Goal: Task Accomplishment & Management: Manage account settings

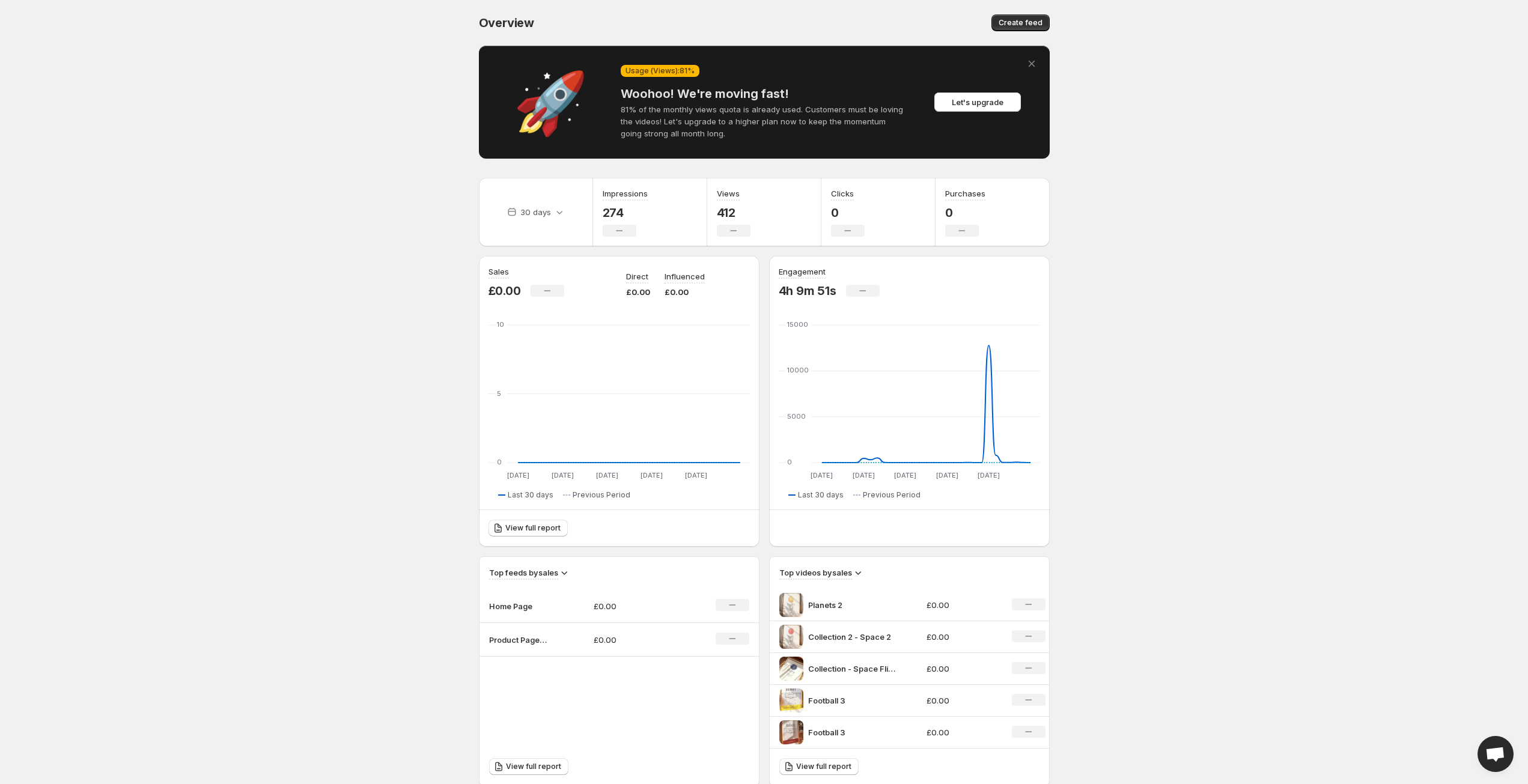
click at [440, 303] on body "Home Feeds Videos Subscription Settings Overview. This page is ready Overview C…" at bounding box center [764, 392] width 1528 height 784
click at [986, 101] on span "Let's upgrade" at bounding box center [978, 101] width 52 height 12
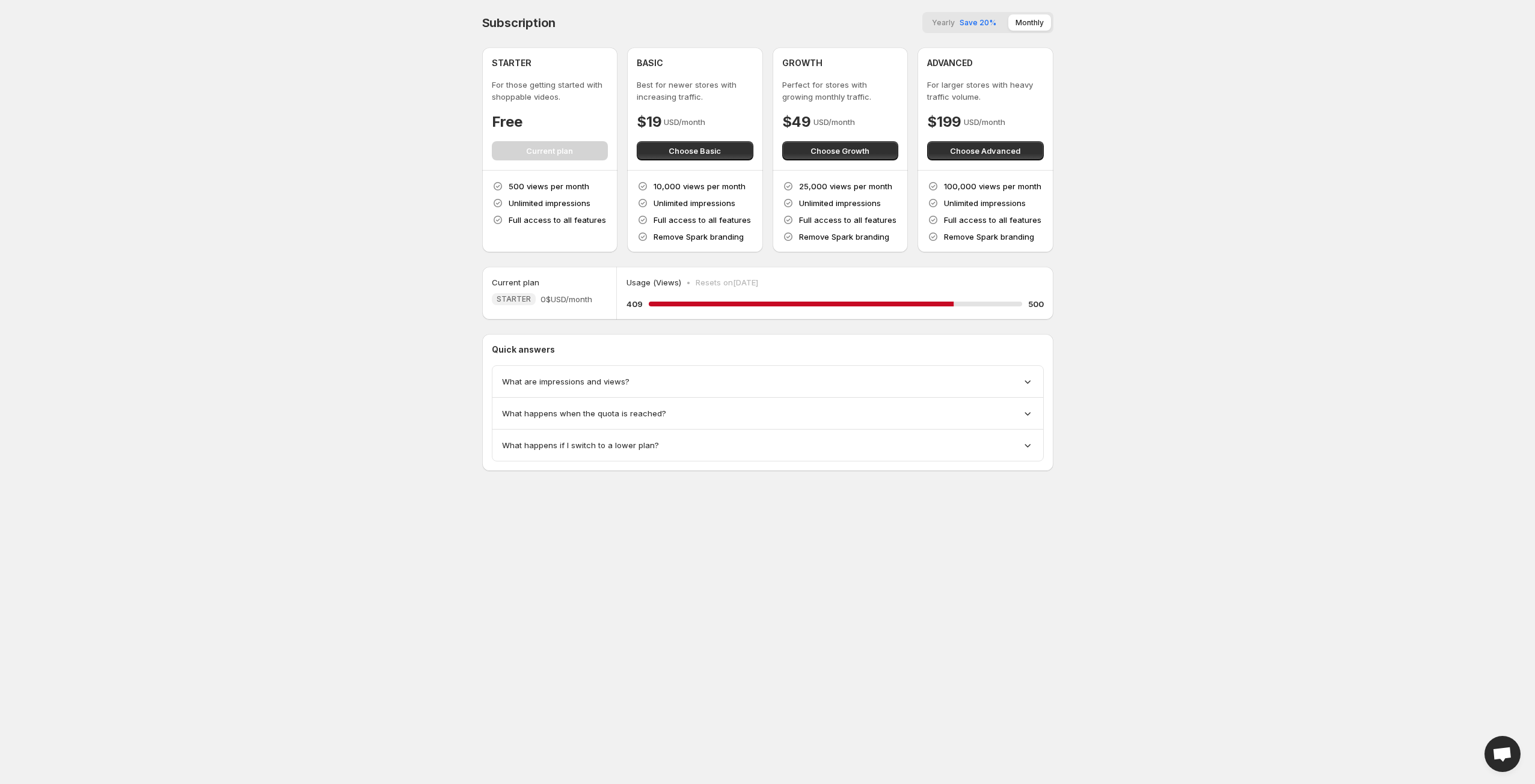
click at [599, 179] on div "500 views per month Unlimited impressions Full access to all features" at bounding box center [550, 211] width 136 height 82
click at [455, 143] on body "Home Feeds Videos Subscription Settings Subscription Yearly Save 20% Monthly ST…" at bounding box center [768, 392] width 1535 height 784
click at [659, 375] on div "What are impressions and views?" at bounding box center [768, 381] width 531 height 12
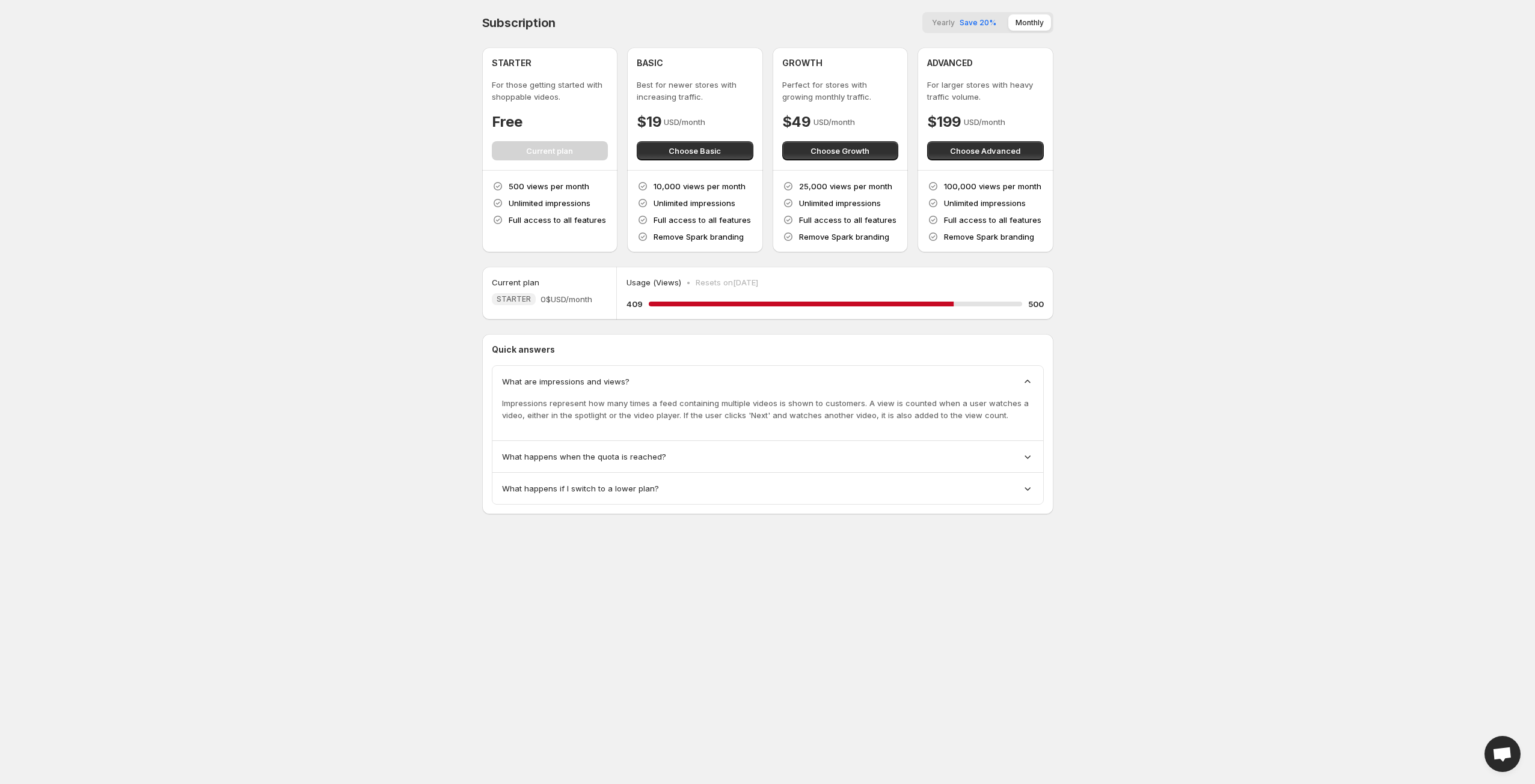
click at [655, 372] on div "What are impressions and views? Impressions represent how many times a feed con…" at bounding box center [768, 403] width 550 height 75
click at [657, 456] on span "What happens when the quota is reached?" at bounding box center [584, 456] width 164 height 12
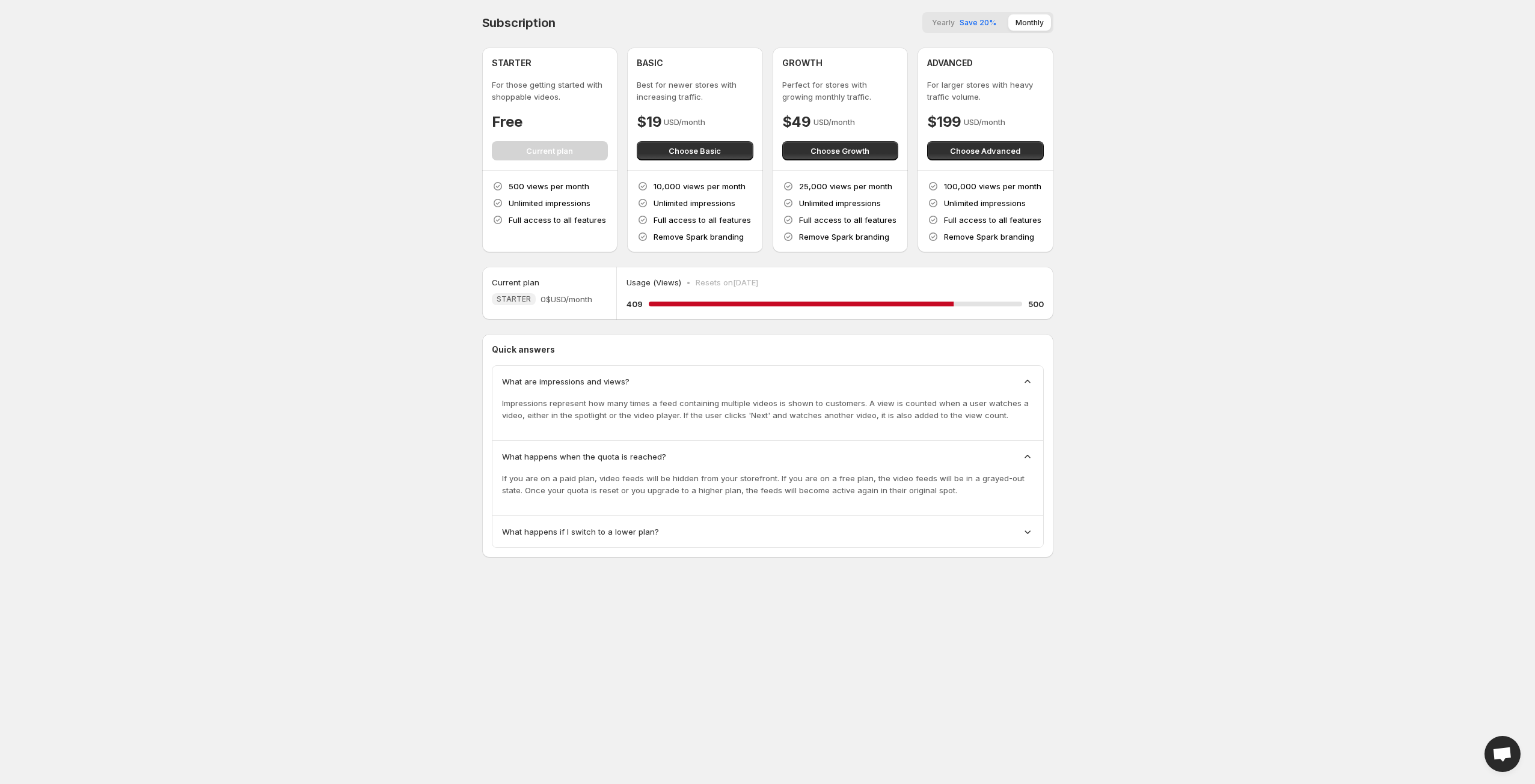
click at [656, 451] on span "What happens when the quota is reached?" at bounding box center [584, 456] width 164 height 12
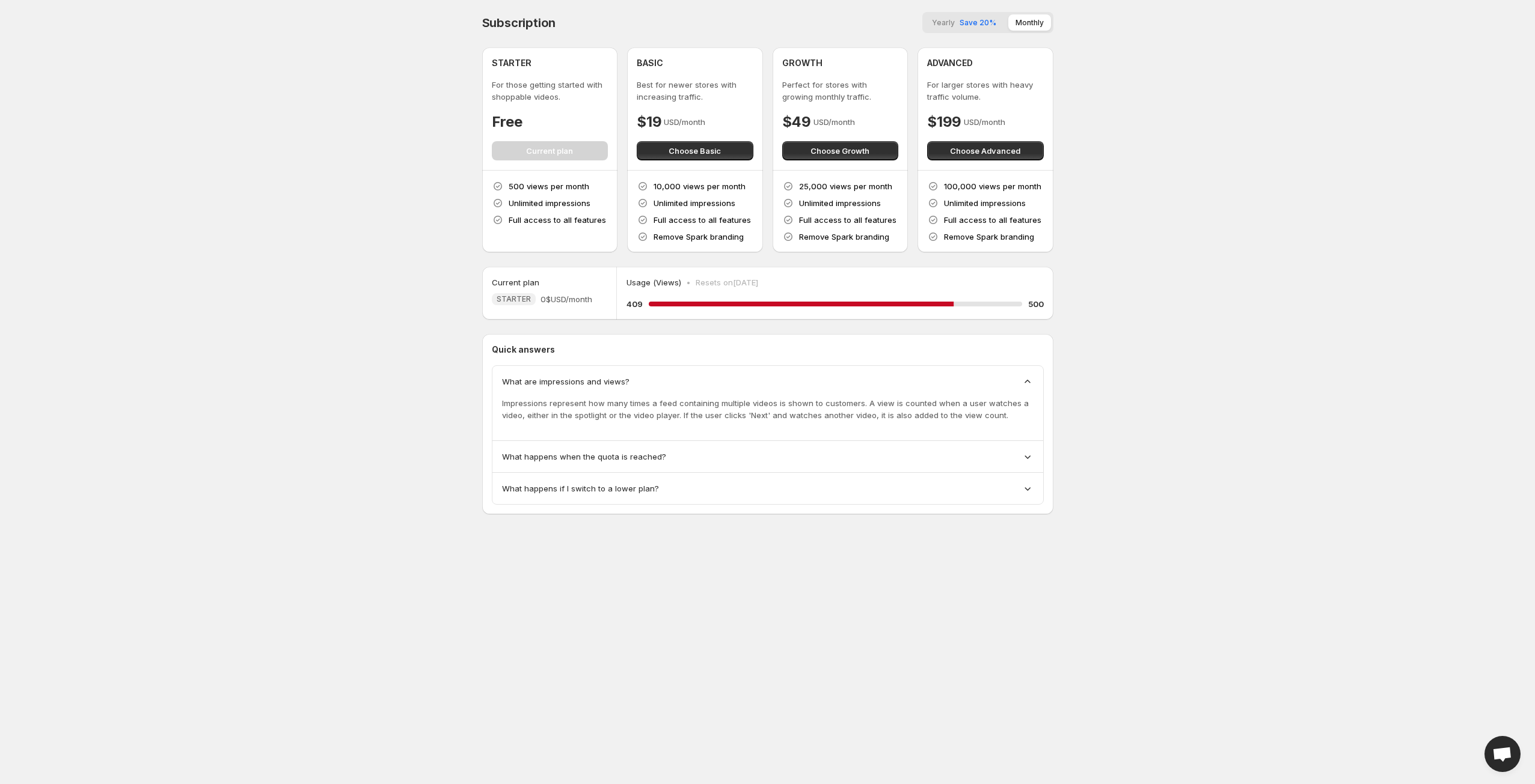
click at [426, 357] on body "Home Feeds Videos Subscription Settings Subscription Yearly Save 20% Monthly ST…" at bounding box center [768, 392] width 1535 height 784
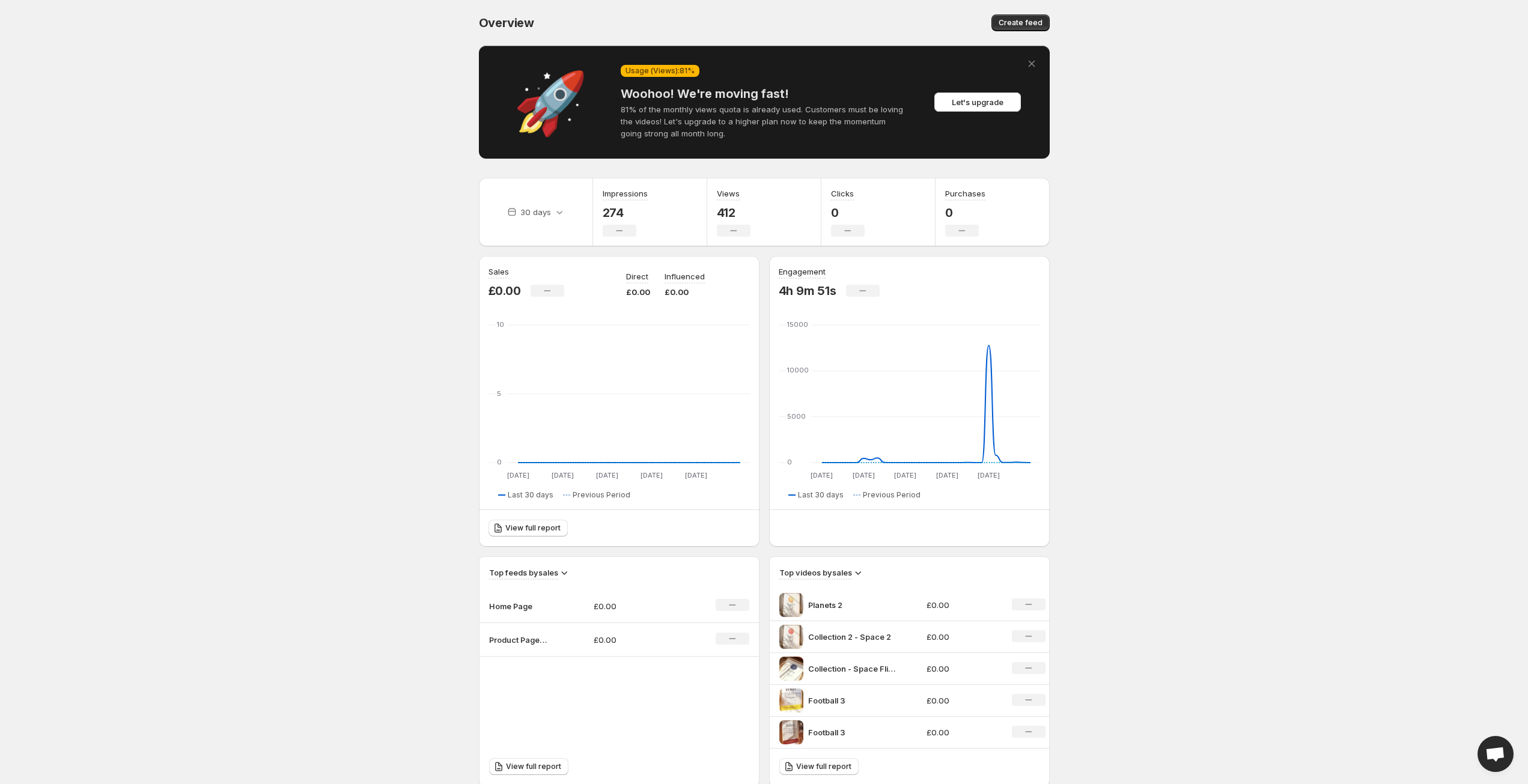
click at [1080, 427] on body "Home Feeds Videos Subscription Settings Overview. This page is ready Overview C…" at bounding box center [764, 392] width 1528 height 784
click at [1067, 379] on body "Home Feeds Videos Subscription Settings Overview. This page is ready Overview C…" at bounding box center [764, 392] width 1528 height 784
click at [1034, 600] on div "No change" at bounding box center [1029, 604] width 34 height 12
click at [1080, 584] on body "Home Feeds Videos Subscription Settings Overview. This page is ready Overview C…" at bounding box center [764, 392] width 1528 height 784
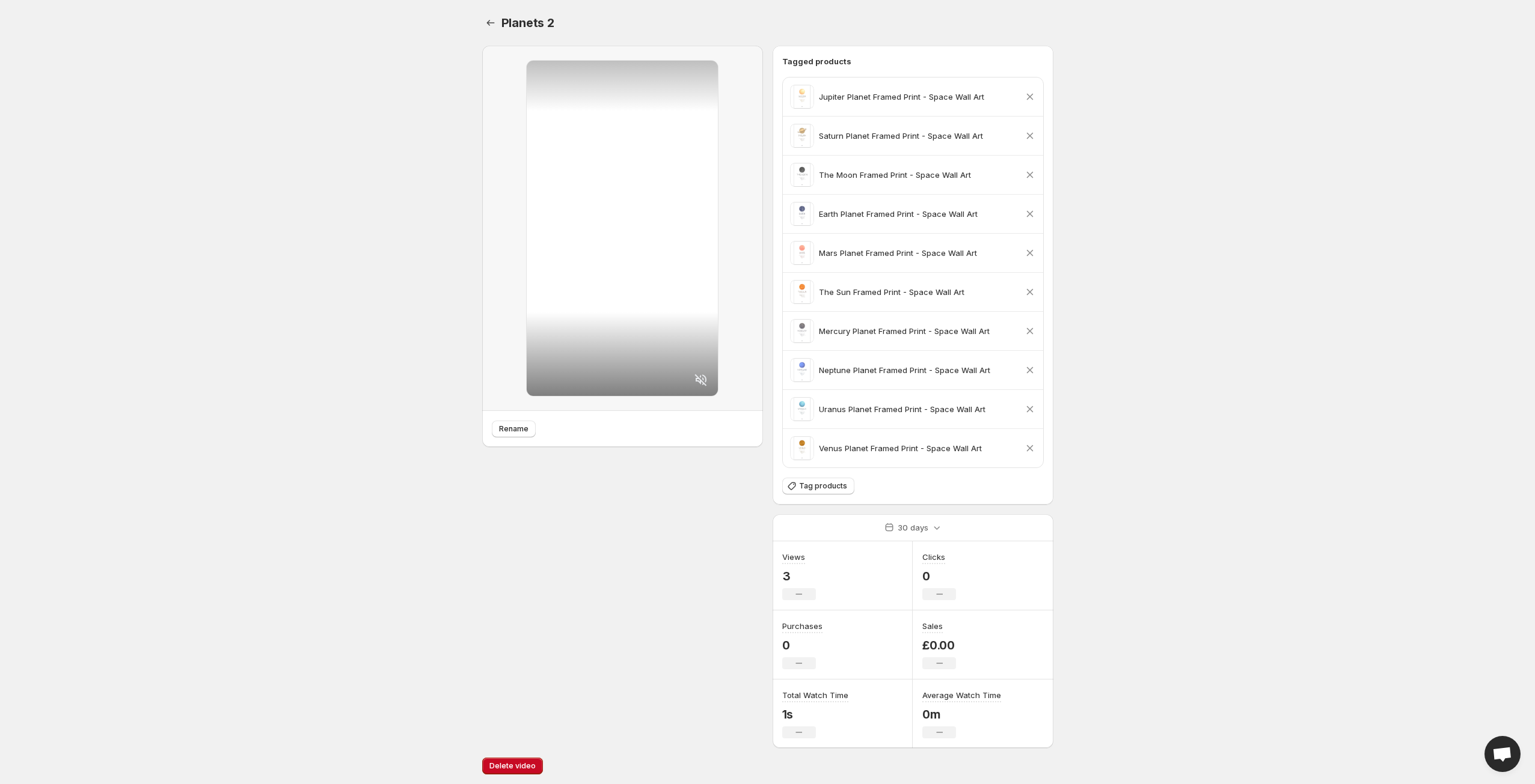
click at [851, 95] on p "Jupiter Planet Framed Print - Space Wall Art" at bounding box center [901, 96] width 165 height 12
click at [488, 20] on icon "Settings" at bounding box center [490, 22] width 12 height 12
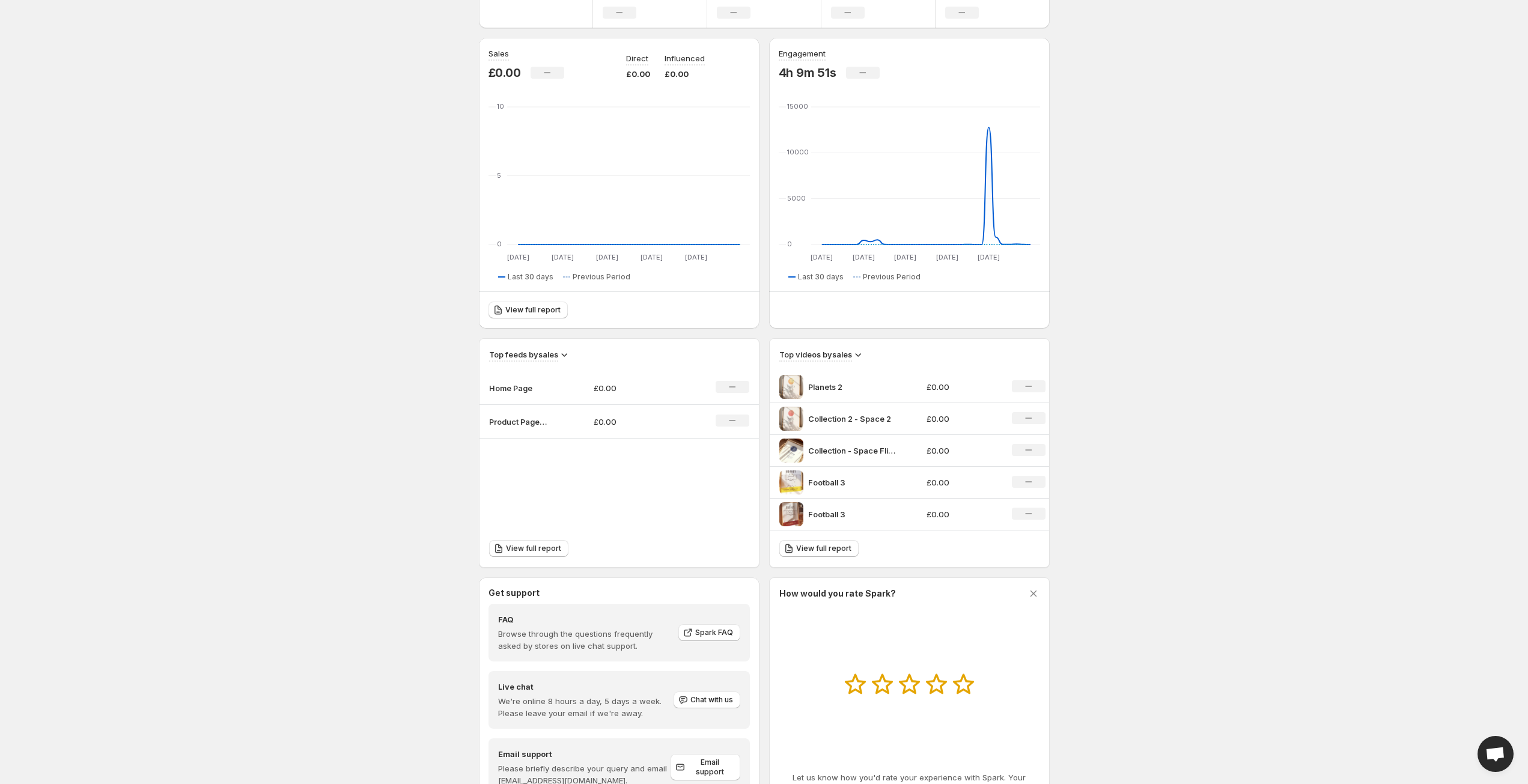
scroll to position [267, 0]
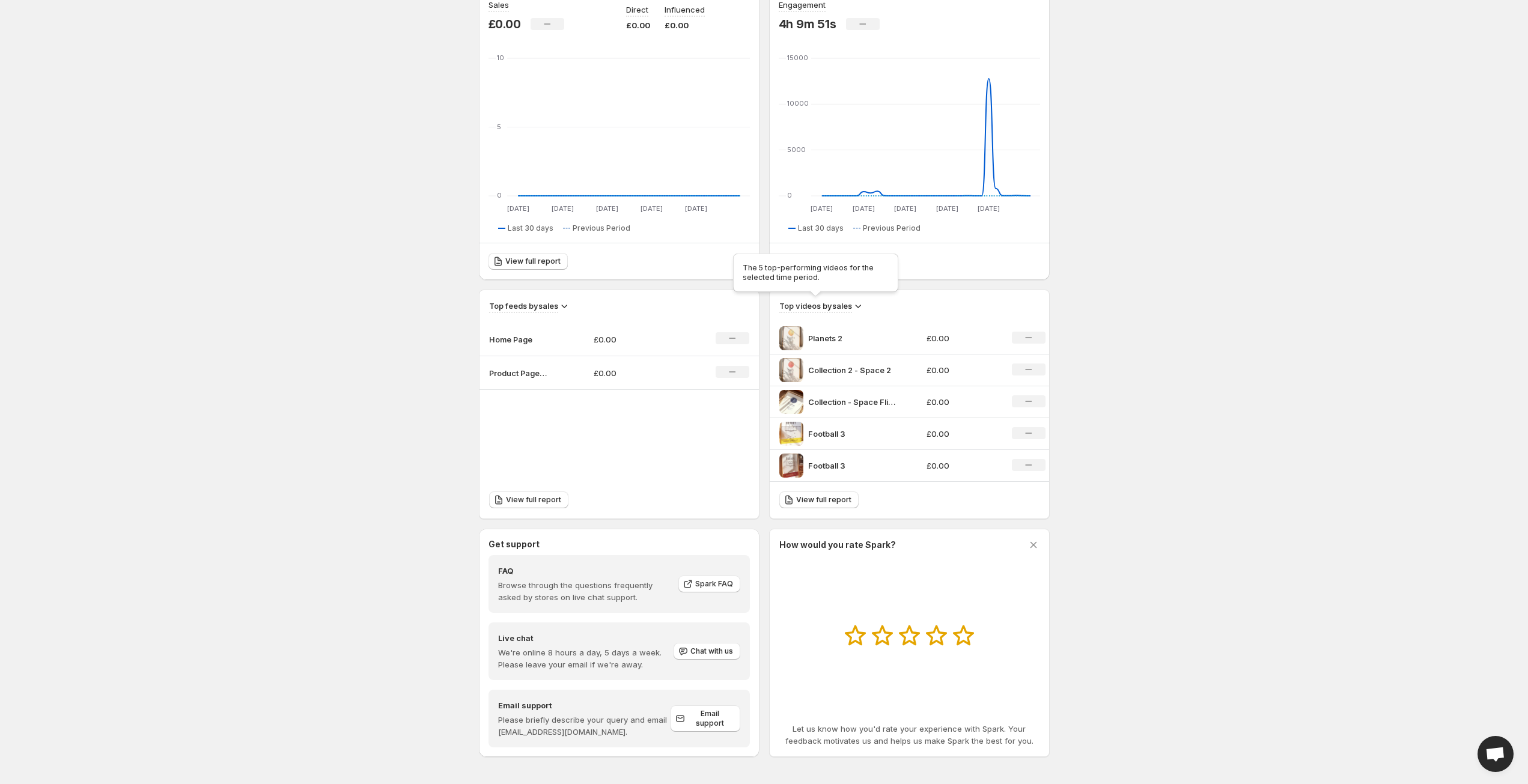
click at [849, 301] on h3 "Top videos by sales" at bounding box center [816, 305] width 73 height 12
click at [859, 303] on icon at bounding box center [858, 305] width 12 height 12
click at [859, 345] on span "Views" at bounding box center [851, 347] width 23 height 9
click at [863, 336] on p "Space Print - [PERSON_NAME] Website" at bounding box center [853, 338] width 90 height 12
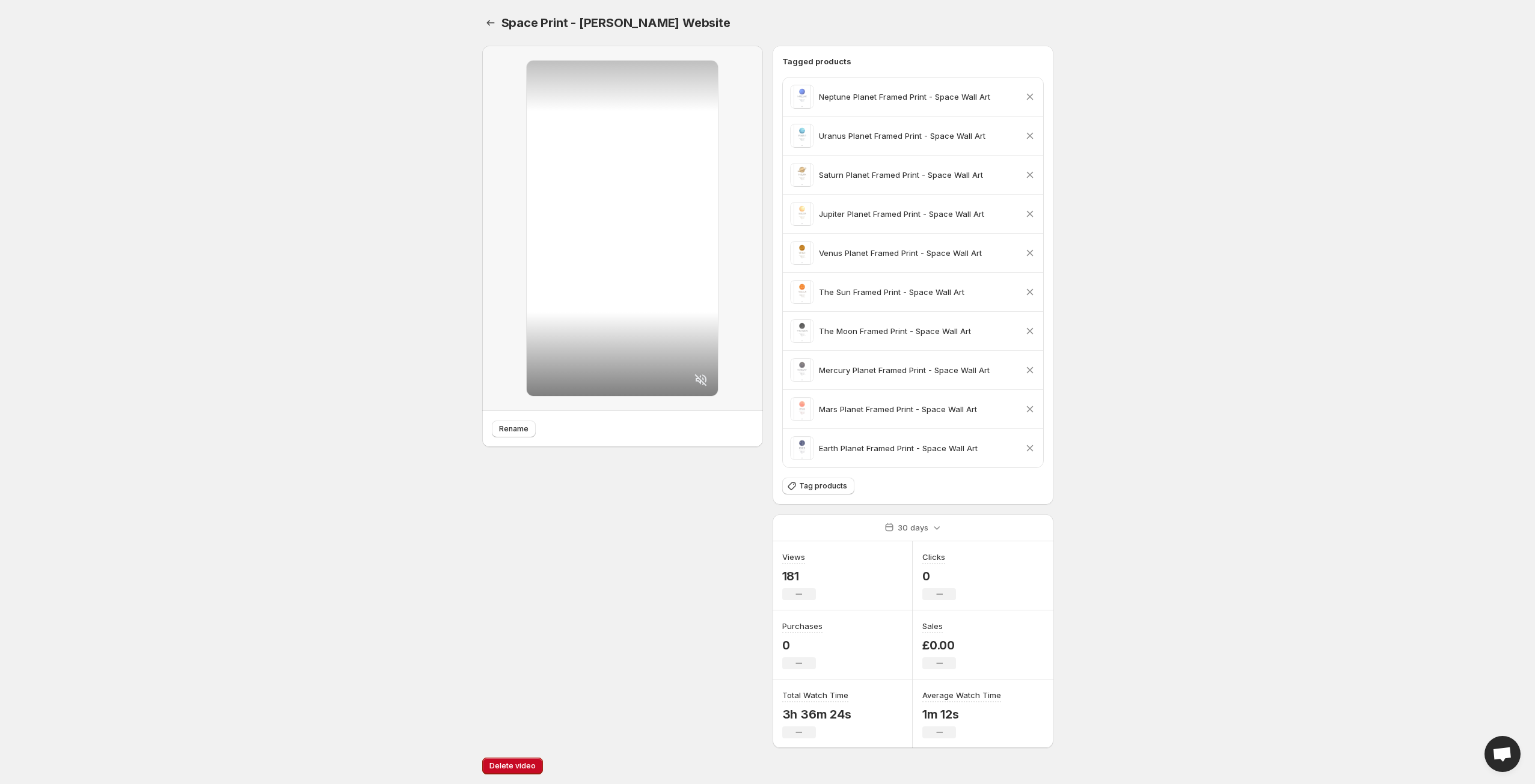
click at [759, 563] on div "Rename" at bounding box center [622, 397] width 280 height 702
click at [492, 30] on button "Settings" at bounding box center [491, 22] width 17 height 17
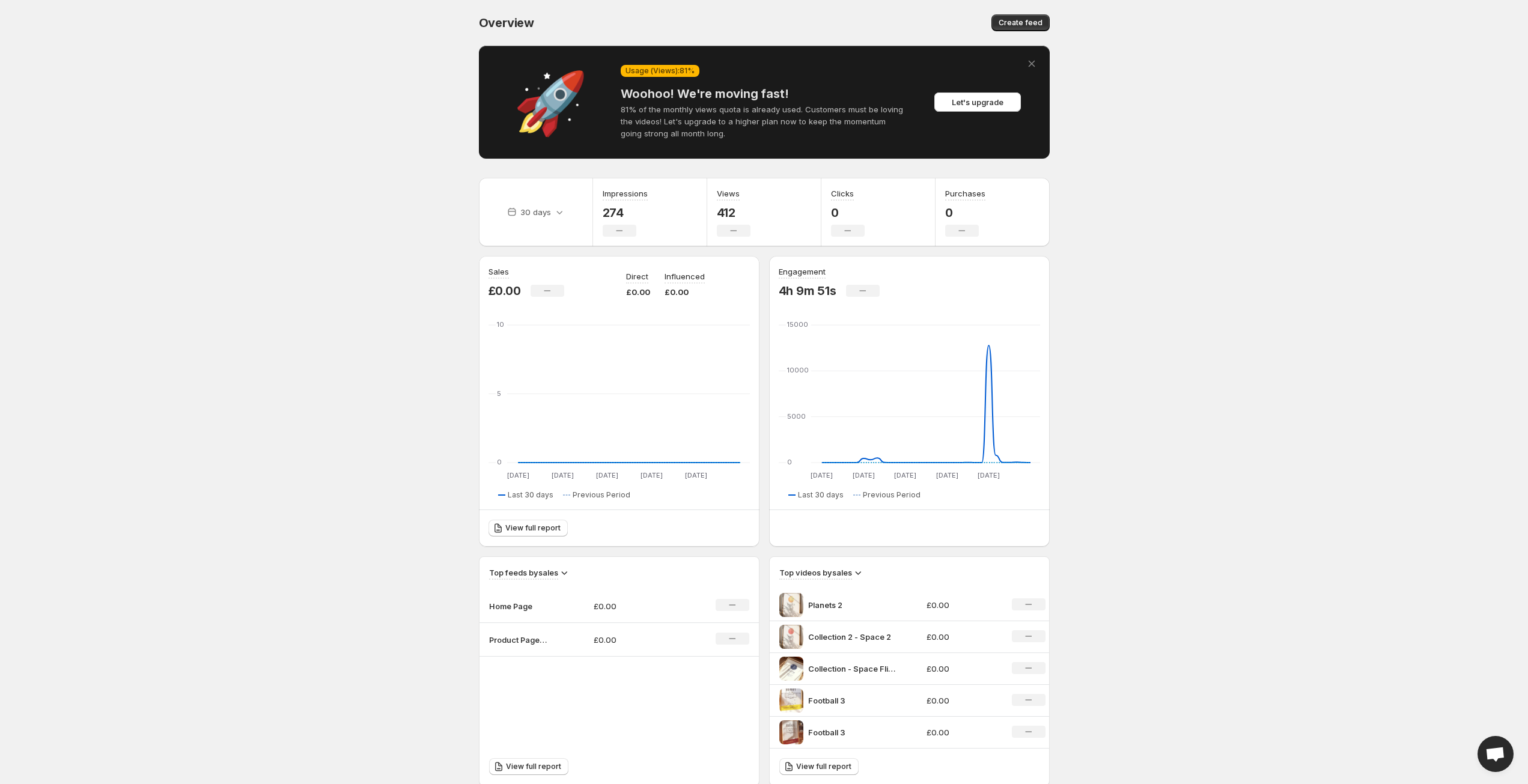
click at [421, 95] on body "Home Feeds Videos Subscription Settings Overview. This page is ready Overview C…" at bounding box center [764, 392] width 1528 height 784
click at [423, 98] on body "Home Feeds Videos Subscription Settings Overview. This page is ready Overview C…" at bounding box center [764, 392] width 1528 height 784
click at [426, 99] on body "Home Feeds Videos Subscription Settings Overview. This page is ready Overview C…" at bounding box center [764, 392] width 1528 height 784
click at [416, 288] on body "Home Feeds Videos Subscription Settings Overview. This page is ready Overview C…" at bounding box center [764, 392] width 1528 height 784
click at [729, 226] on div "No change" at bounding box center [734, 230] width 34 height 12
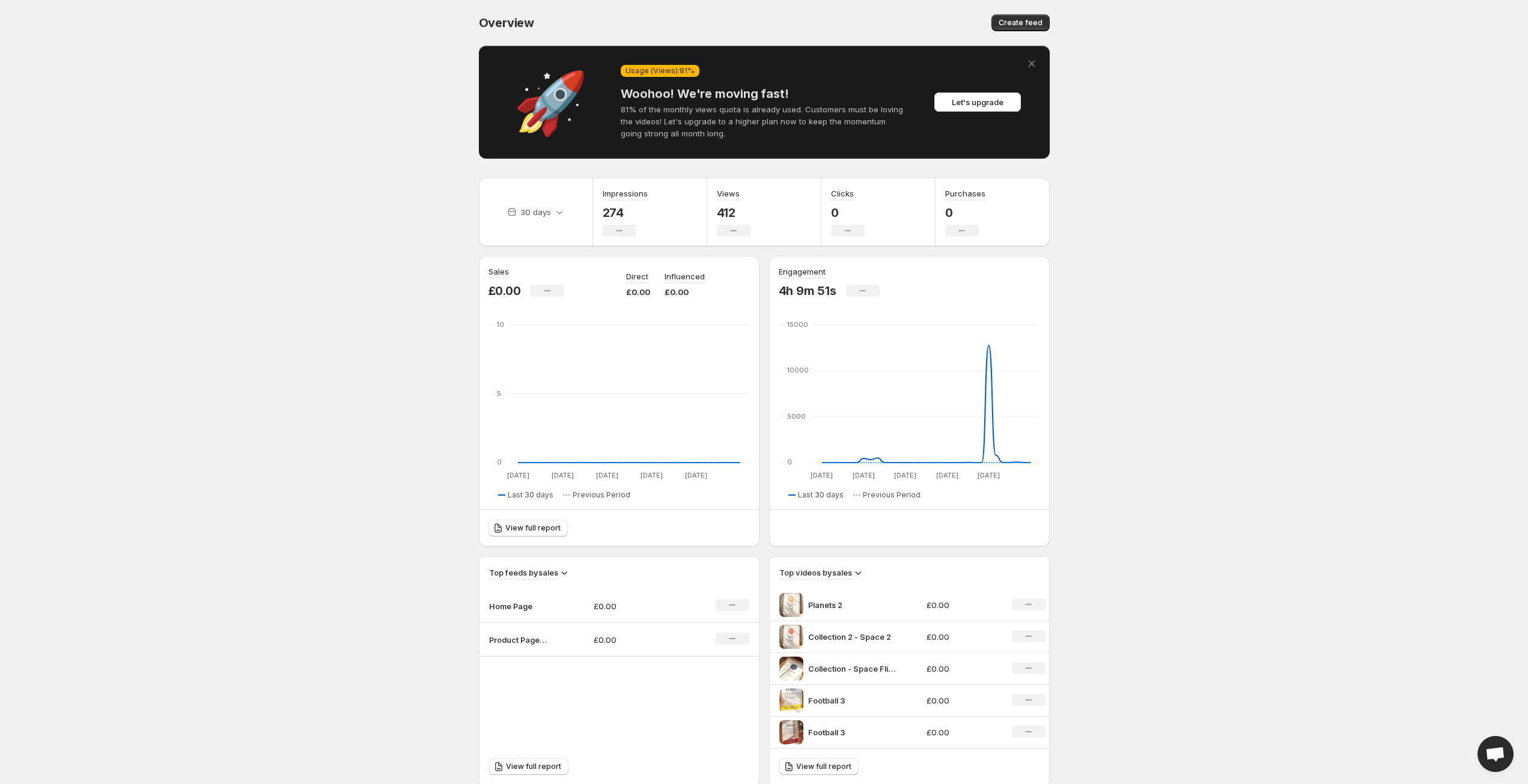
click at [724, 206] on p "412" at bounding box center [734, 212] width 34 height 14
click at [722, 196] on h3 "Views" at bounding box center [728, 193] width 23 height 12
click at [377, 182] on body "Home Feeds Videos Subscription Settings Overview. This page is ready Overview C…" at bounding box center [764, 392] width 1528 height 784
click at [385, 202] on body "Home Feeds Videos Subscription Settings Overview. This page is ready Overview C…" at bounding box center [764, 392] width 1528 height 784
